Goal: Task Accomplishment & Management: Manage account settings

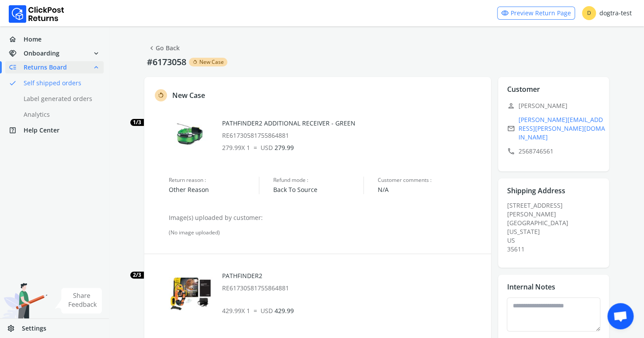
click at [155, 45] on span "chevron_left" at bounding box center [152, 48] width 8 height 12
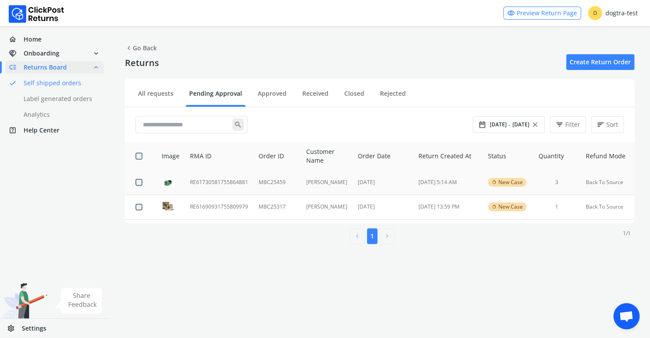
click at [205, 182] on td "RE61730581755864881" at bounding box center [219, 182] width 69 height 24
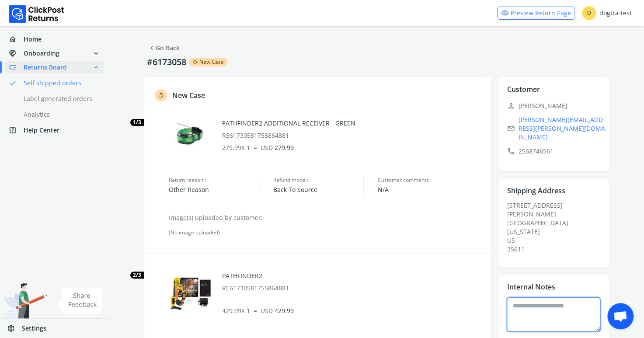
click at [529, 297] on textarea at bounding box center [553, 314] width 94 height 34
type textarea "**********"
click at [163, 48] on link "chevron_left Go Back" at bounding box center [164, 48] width 32 height 12
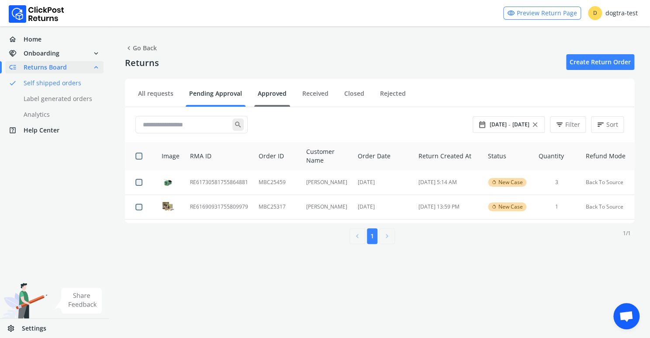
click at [270, 91] on link "Approved" at bounding box center [272, 96] width 36 height 15
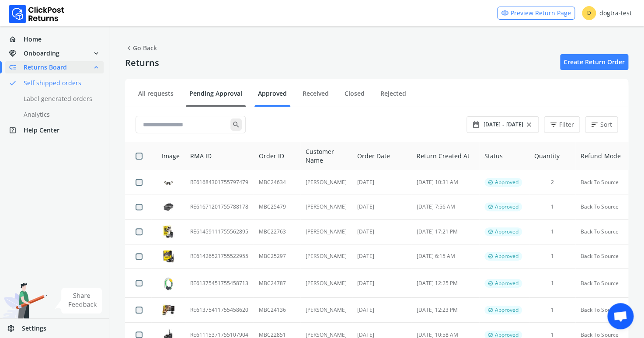
click at [204, 93] on link "Pending Approval" at bounding box center [216, 96] width 60 height 15
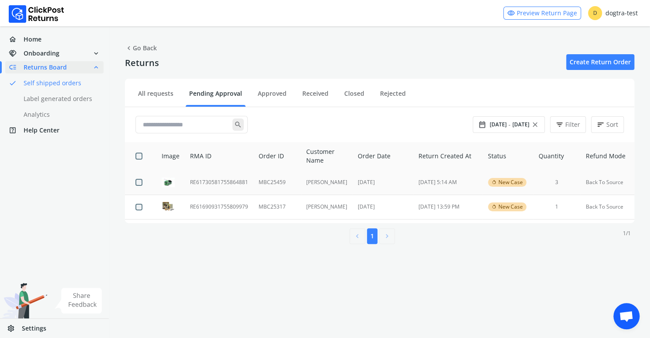
click at [226, 180] on td "RE61730581755864881" at bounding box center [219, 182] width 69 height 24
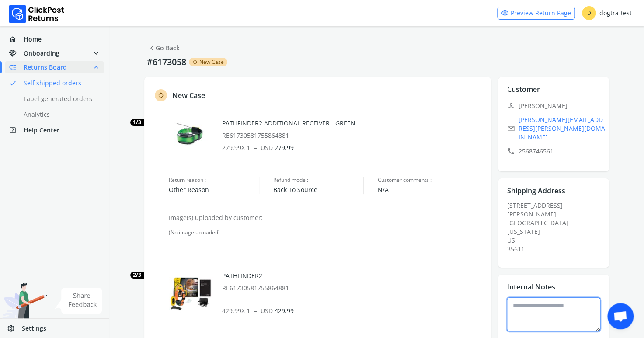
click at [542, 297] on textarea at bounding box center [553, 314] width 94 height 34
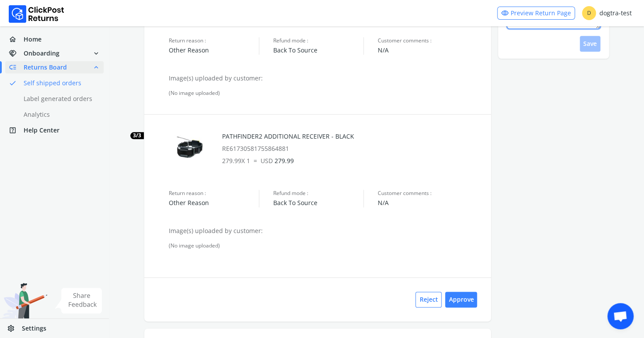
scroll to position [396, 0]
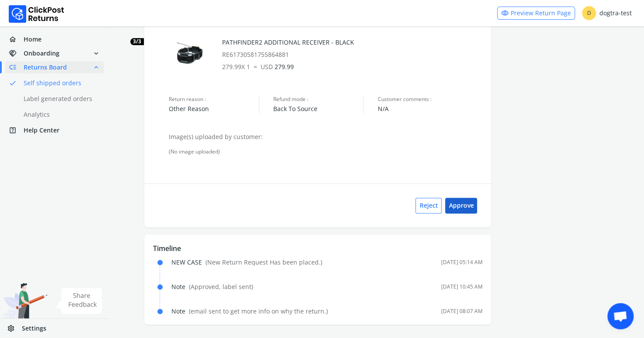
click at [468, 200] on button "Approve" at bounding box center [461, 206] width 32 height 16
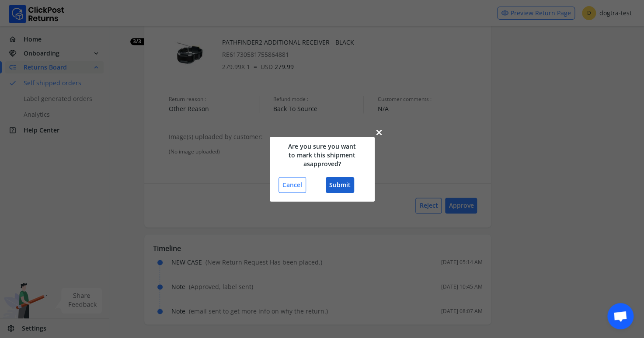
click at [338, 184] on button "Submit" at bounding box center [340, 185] width 28 height 16
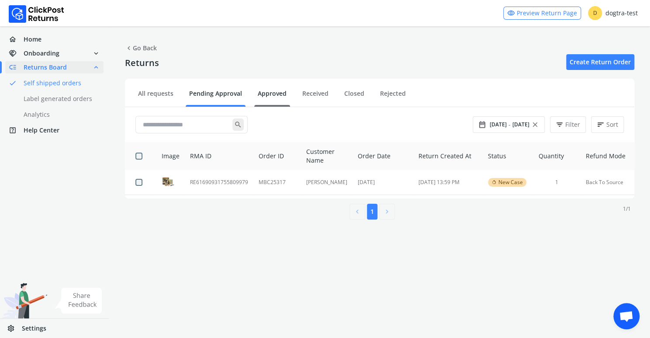
click at [267, 90] on link "Approved" at bounding box center [272, 96] width 36 height 15
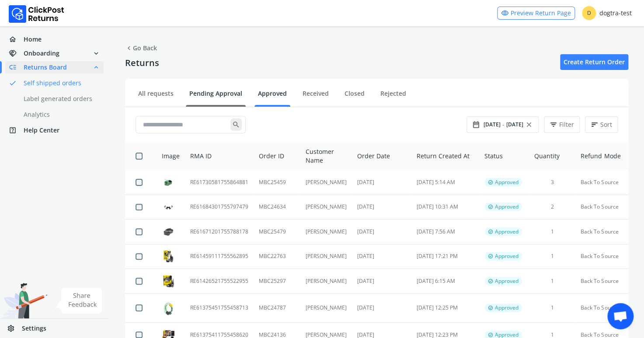
click at [198, 93] on link "Pending Approval" at bounding box center [216, 96] width 60 height 15
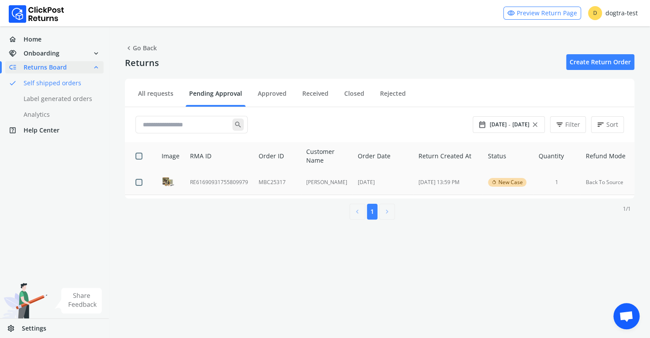
click at [221, 182] on td "RE61690931755809979" at bounding box center [219, 182] width 69 height 24
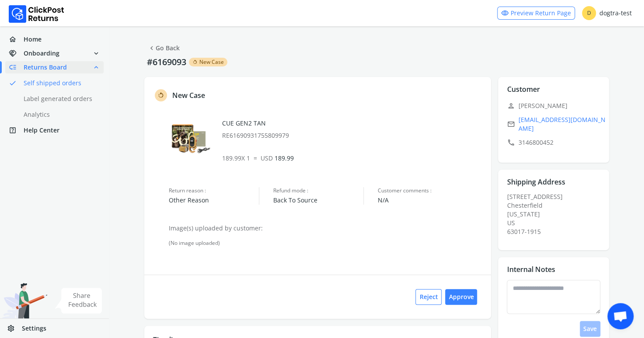
click at [169, 46] on link "chevron_left Go Back" at bounding box center [164, 48] width 32 height 12
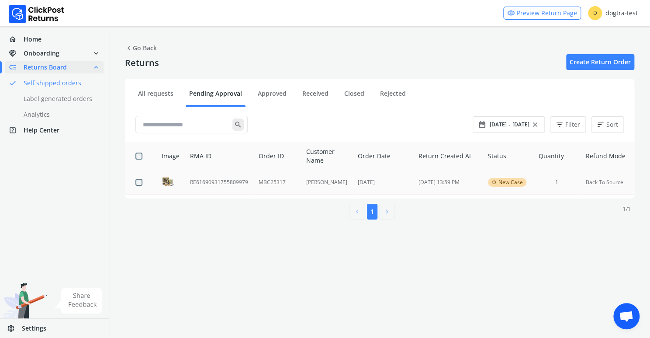
click at [225, 182] on td "RE61690931755809979" at bounding box center [219, 182] width 69 height 24
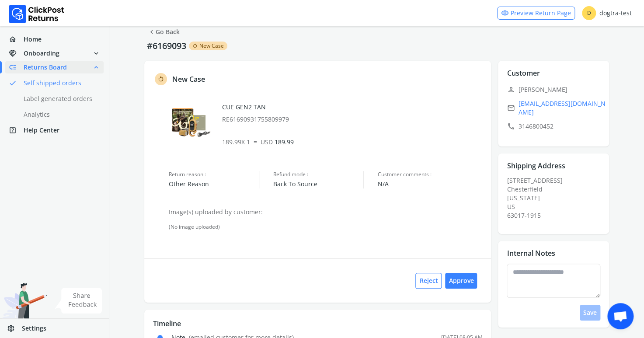
scroll to position [19, 0]
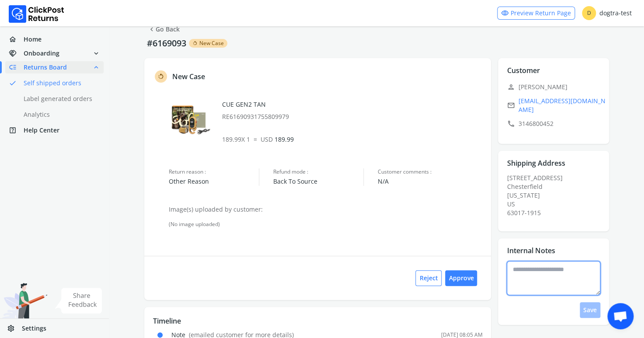
click at [534, 267] on textarea at bounding box center [553, 278] width 94 height 34
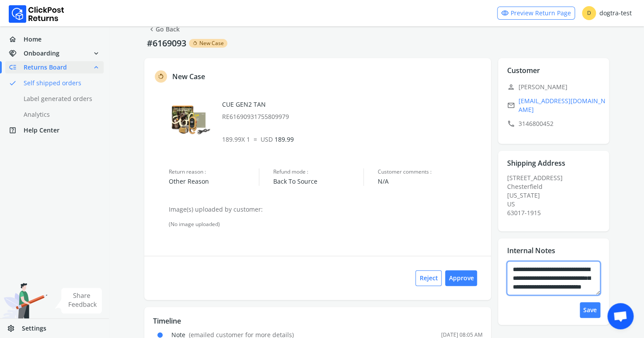
scroll to position [14, 0]
type textarea "**********"
click at [591, 302] on button "Save" at bounding box center [589, 310] width 21 height 16
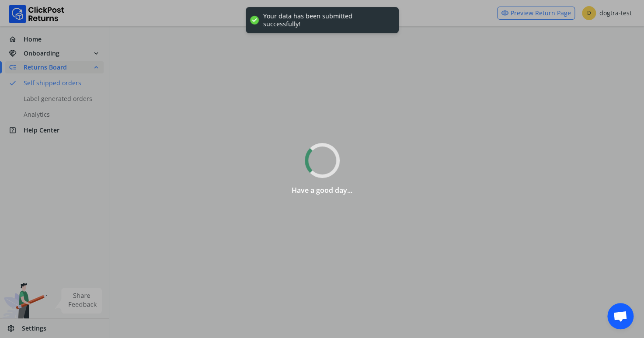
scroll to position [0, 0]
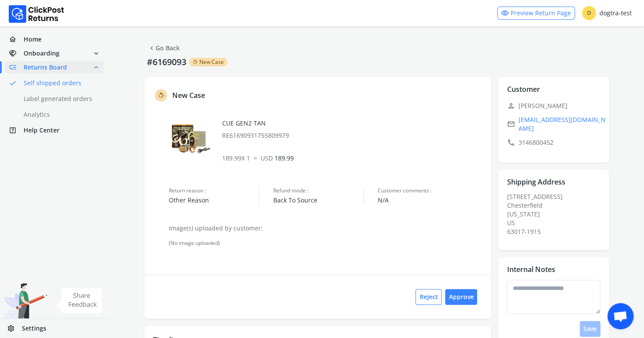
click at [229, 313] on div "Reject Approve" at bounding box center [317, 296] width 347 height 44
